Goal: Information Seeking & Learning: Get advice/opinions

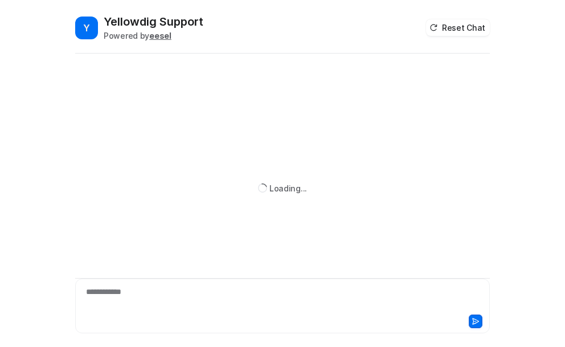
click at [99, 294] on div "**********" at bounding box center [282, 299] width 409 height 26
paste div
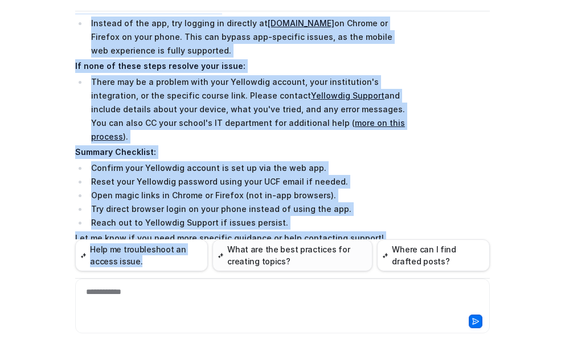
scroll to position [831, 0]
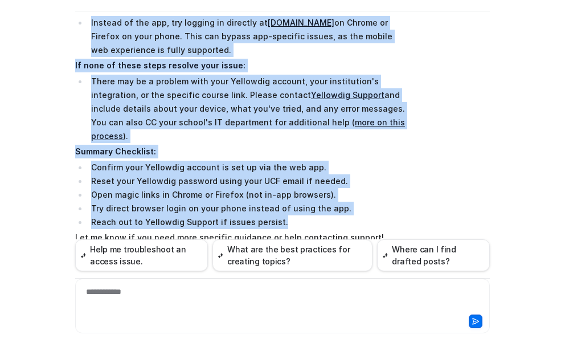
drag, startPoint x: 72, startPoint y: 179, endPoint x: 369, endPoint y: 148, distance: 299.3
copy span "2. Loremi Dol Sitam ("Con, Adip Elit Sed'd Eius Temp") Inc Utlabo Etdolor mag a…"
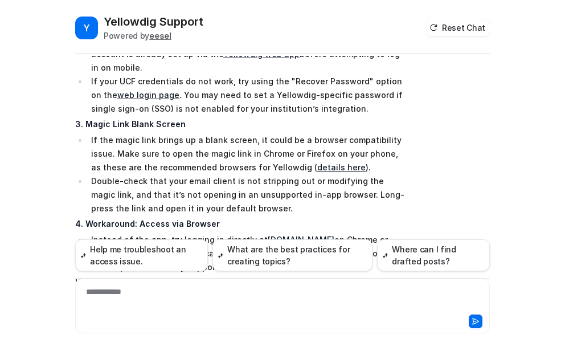
scroll to position [740, 0]
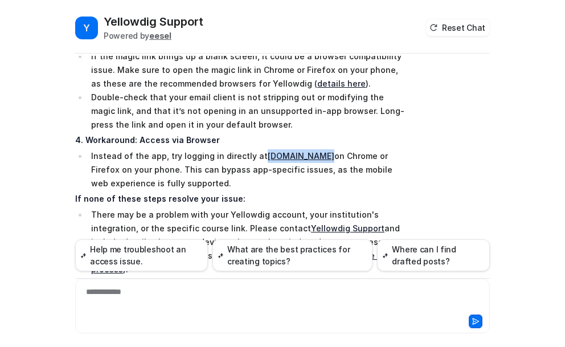
drag, startPoint x: 250, startPoint y: 101, endPoint x: 306, endPoint y: 102, distance: 55.8
click at [306, 149] on li "Instead of the app, try logging in directly at [DOMAIN_NAME] on Chrome or Firef…" at bounding box center [248, 169] width 321 height 41
click at [268, 151] on link "[DOMAIN_NAME]" at bounding box center [301, 156] width 67 height 10
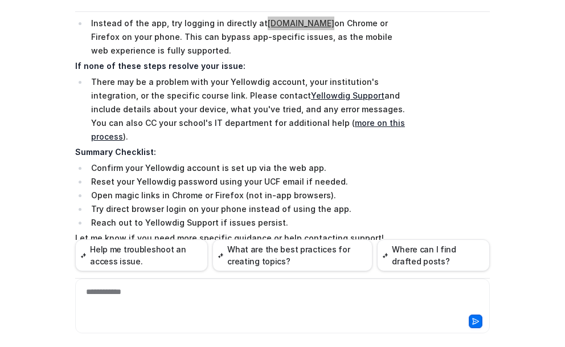
scroll to position [42, 0]
